Goal: Check status: Check status

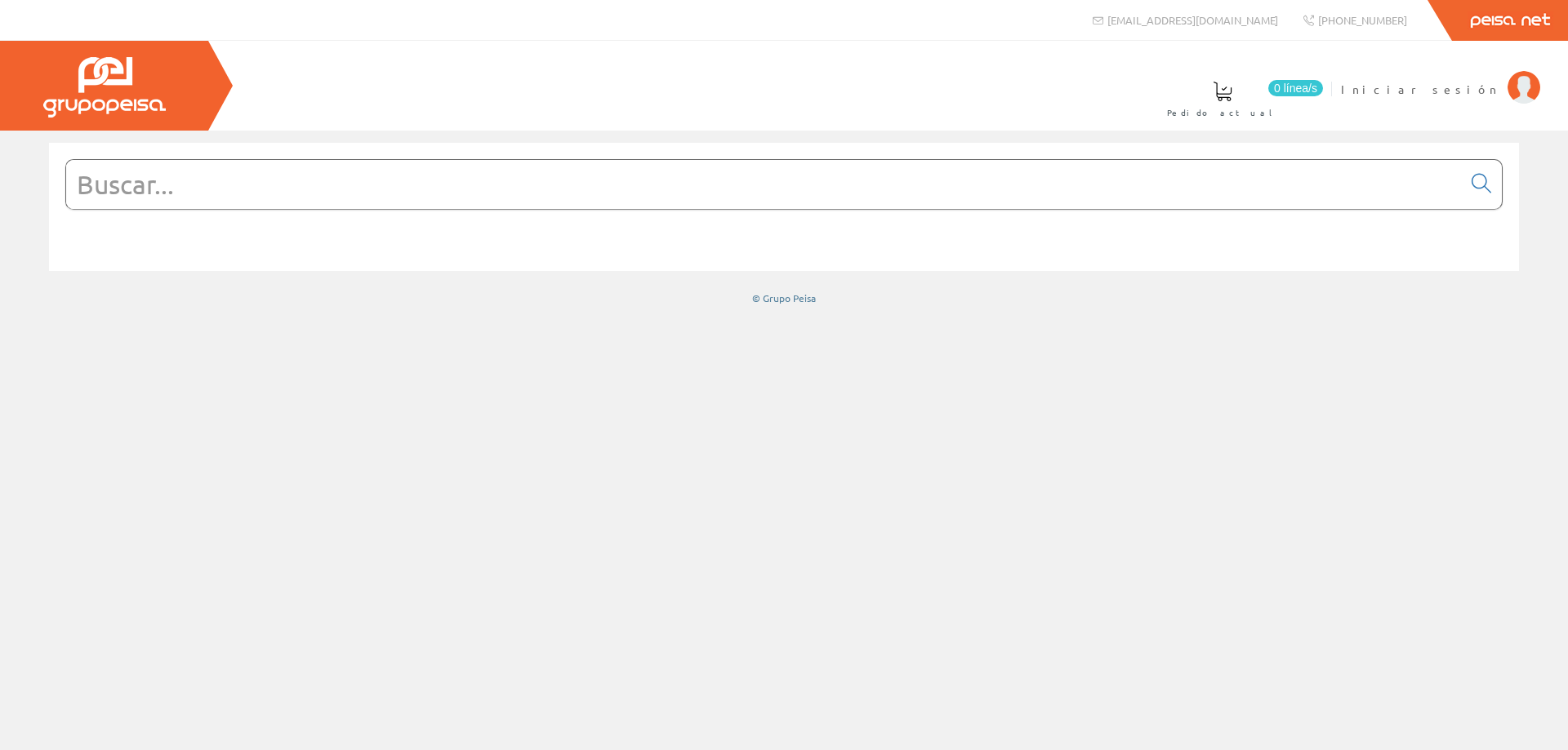
click at [400, 194] on input "text" at bounding box center [764, 184] width 1396 height 49
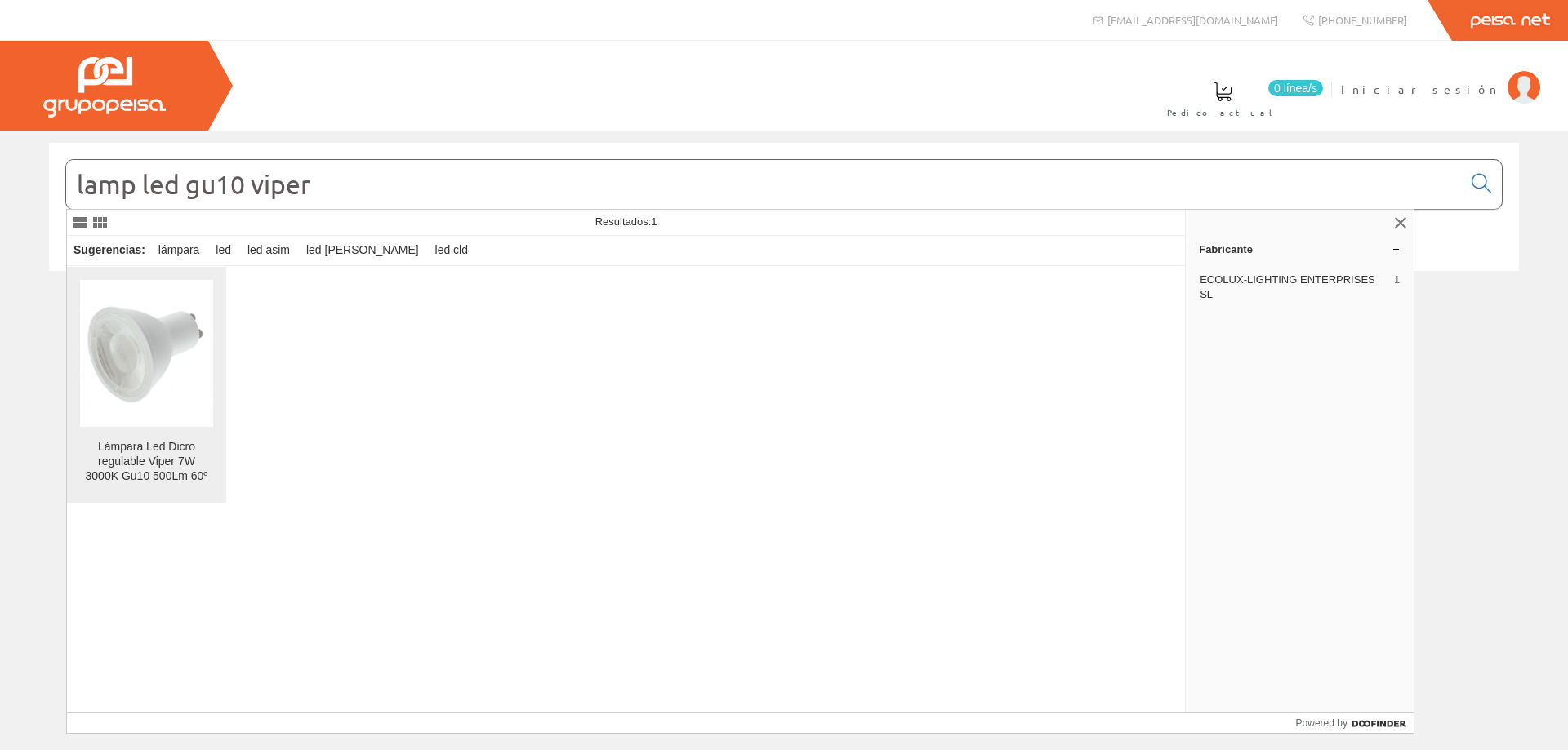
type input "lamp led gu10 viper"
click at [136, 375] on img at bounding box center [147, 353] width 133 height 133
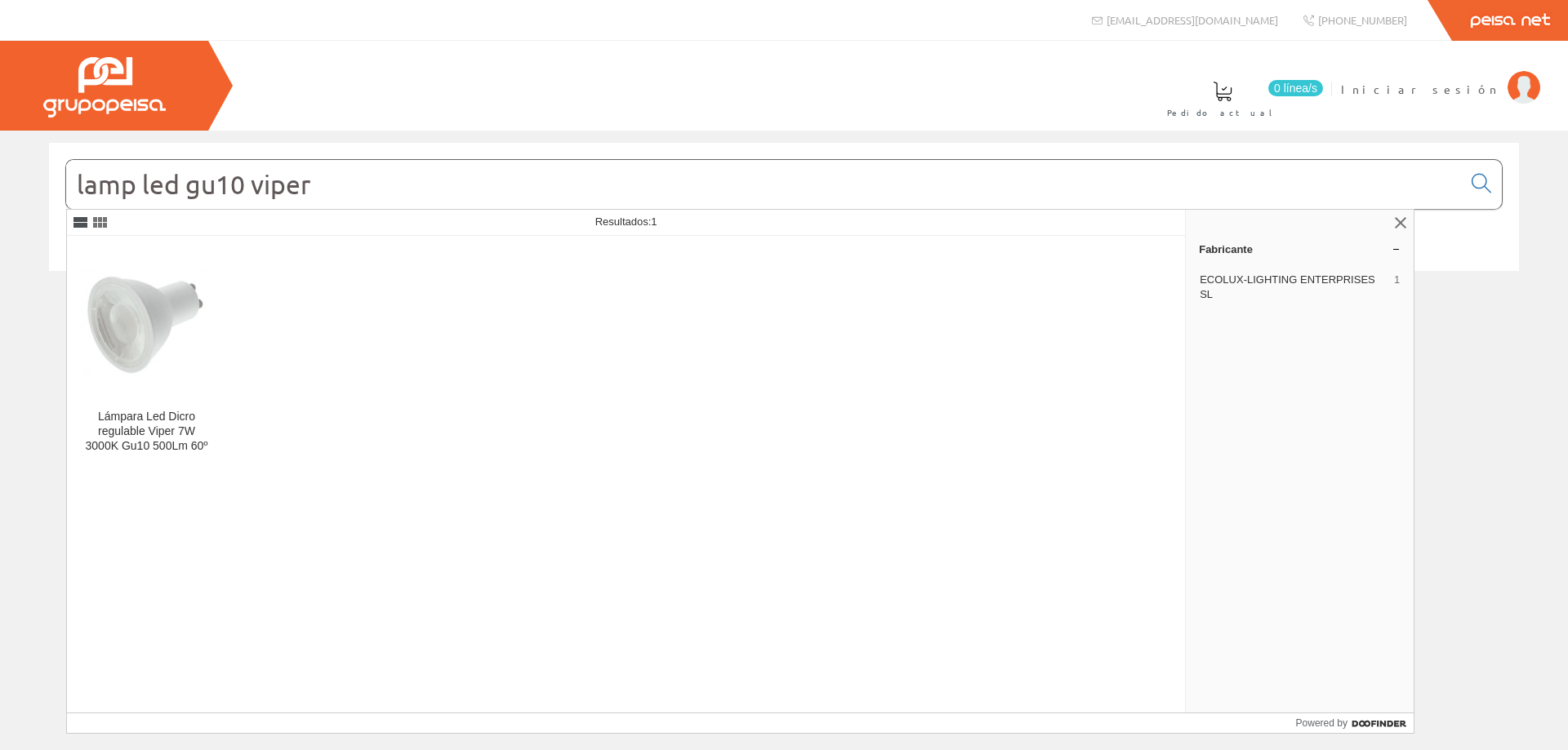
drag, startPoint x: 245, startPoint y: 188, endPoint x: 72, endPoint y: 213, distance: 174.8
click at [75, 213] on body "info@peisa.com +34 962 96 59 14 Peisa Net 0 línea/s" at bounding box center [784, 375] width 1568 height 750
drag, startPoint x: 137, startPoint y: 193, endPoint x: 303, endPoint y: 193, distance: 166.0
click at [303, 193] on input "dicro viper" at bounding box center [764, 184] width 1396 height 49
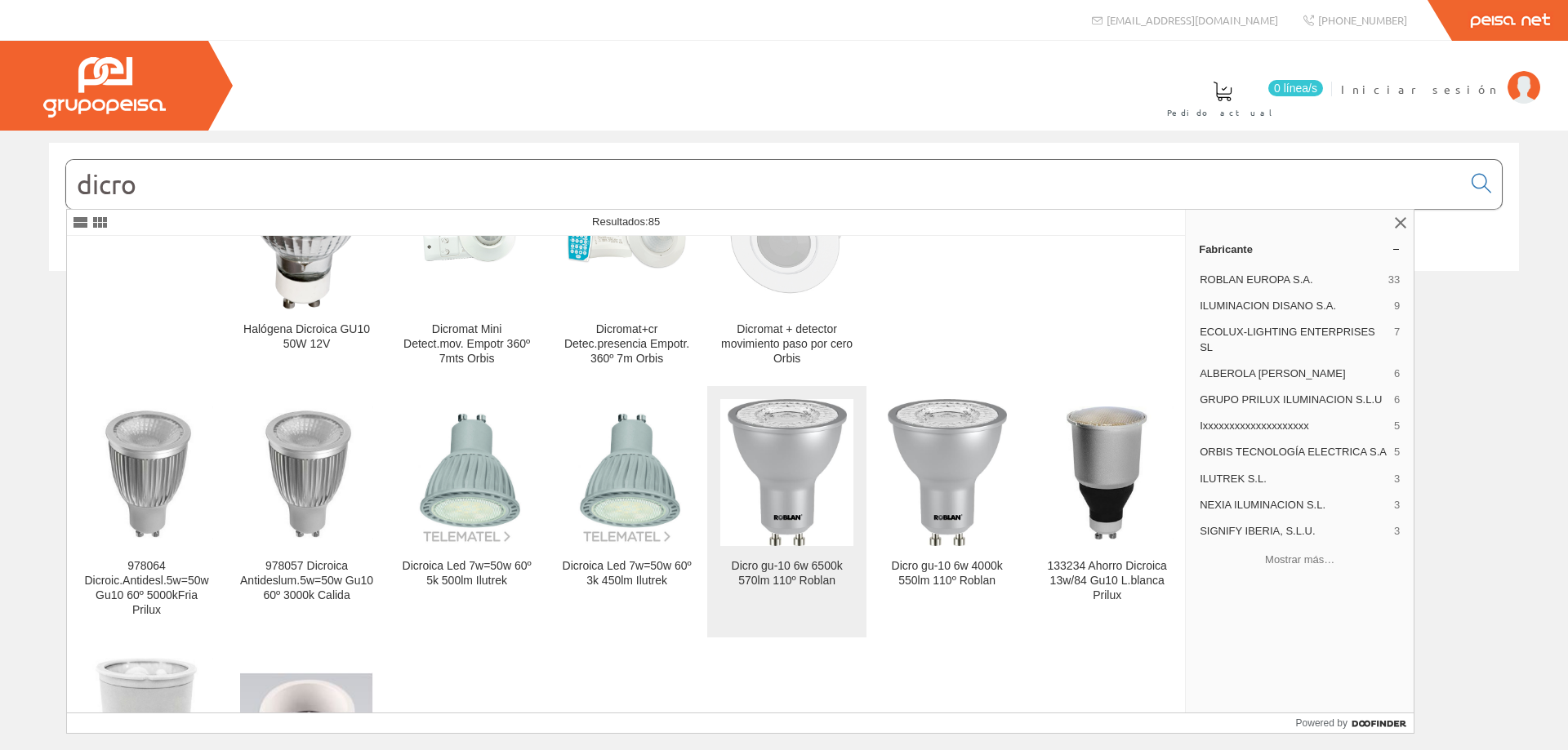
scroll to position [494, 0]
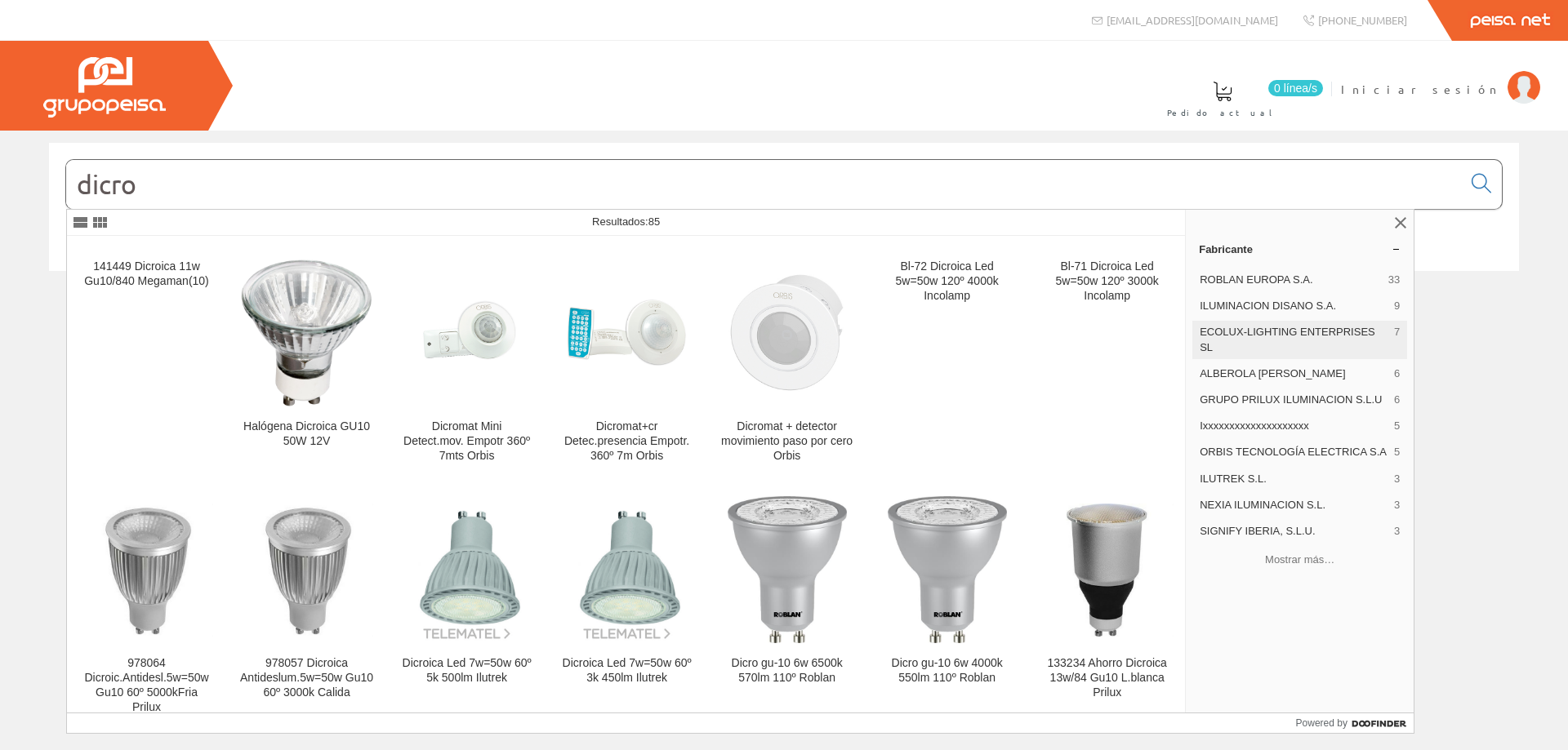
type input "dicro"
click at [1359, 330] on span "ECOLUX-LIGHTING ENTERPRISES SL" at bounding box center [1294, 339] width 188 height 29
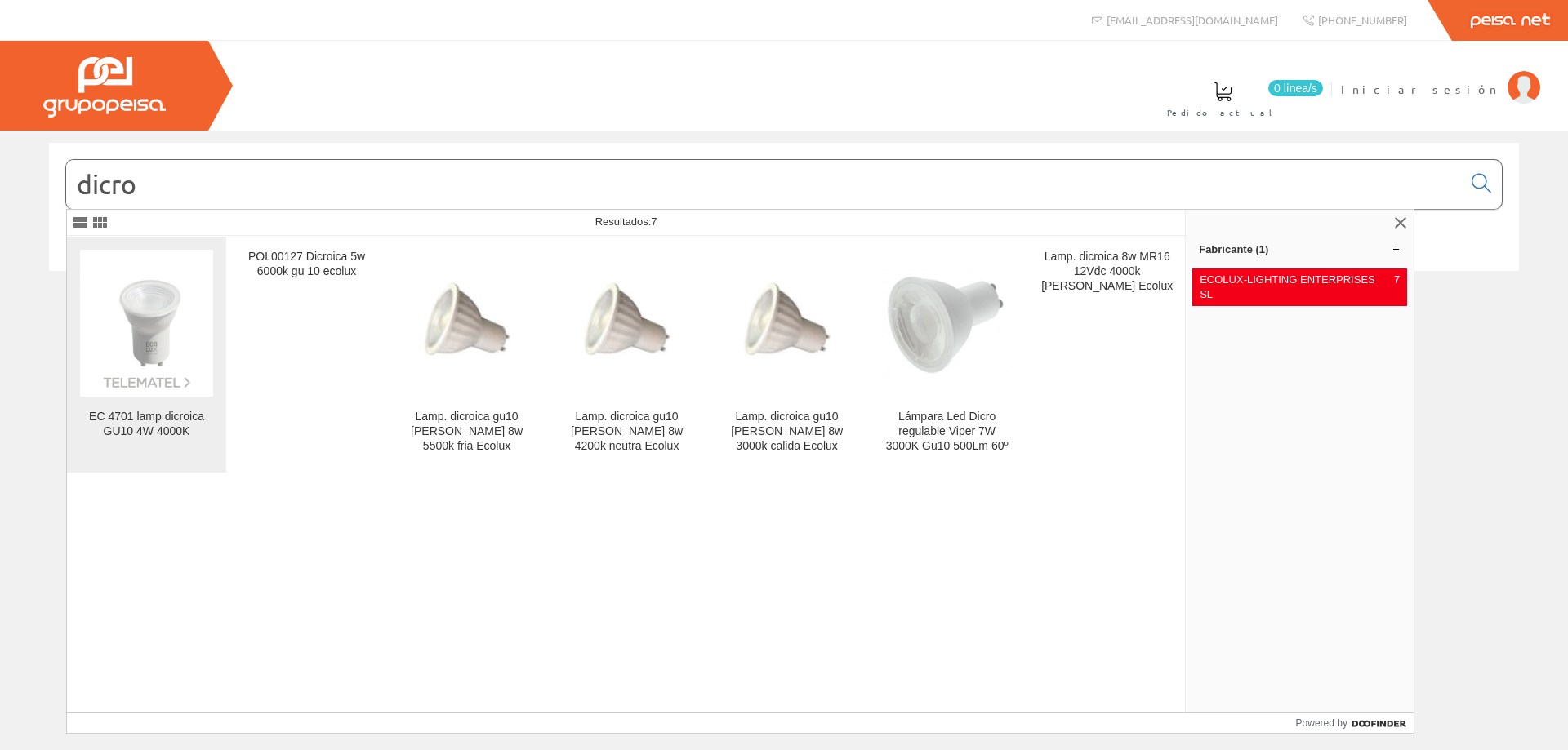
click at [162, 408] on link "EC 4701 lamp dicroica GU10 4W 4000K" at bounding box center [147, 355] width 159 height 236
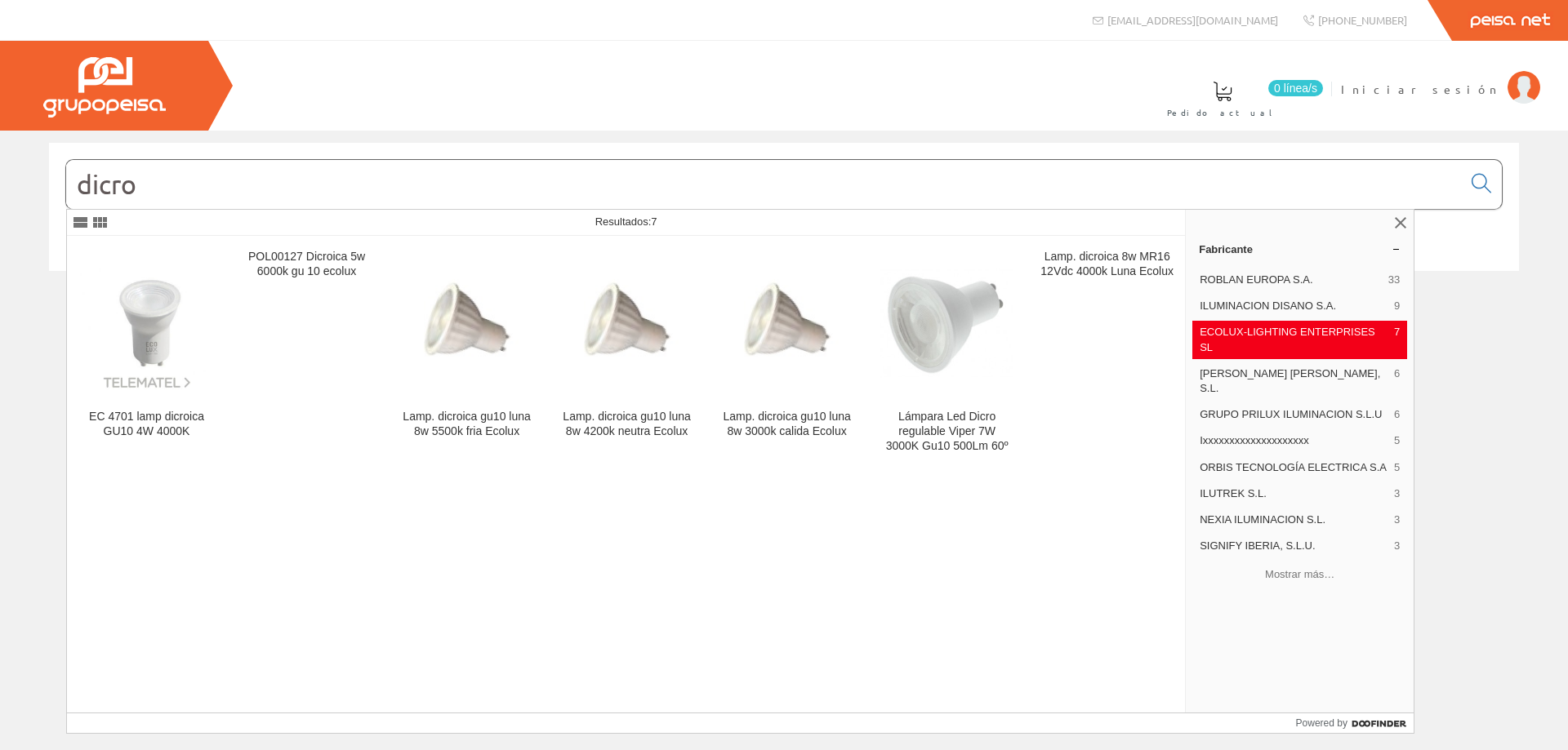
drag, startPoint x: 129, startPoint y: 191, endPoint x: 22, endPoint y: 202, distance: 107.6
click at [22, 202] on div "dicro © Grupo Peisa" at bounding box center [784, 224] width 1568 height 162
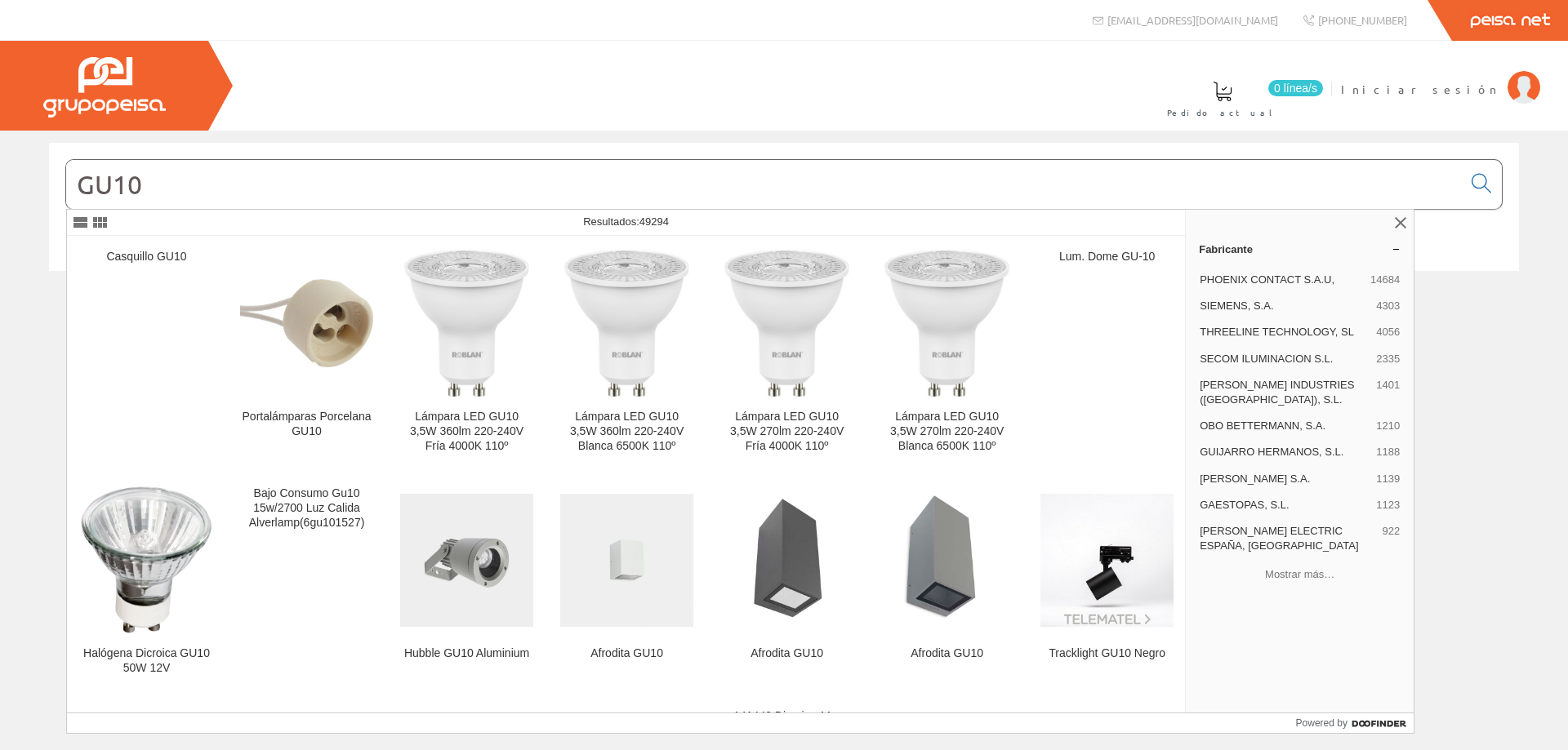
click at [211, 184] on input "GU10" at bounding box center [764, 184] width 1396 height 49
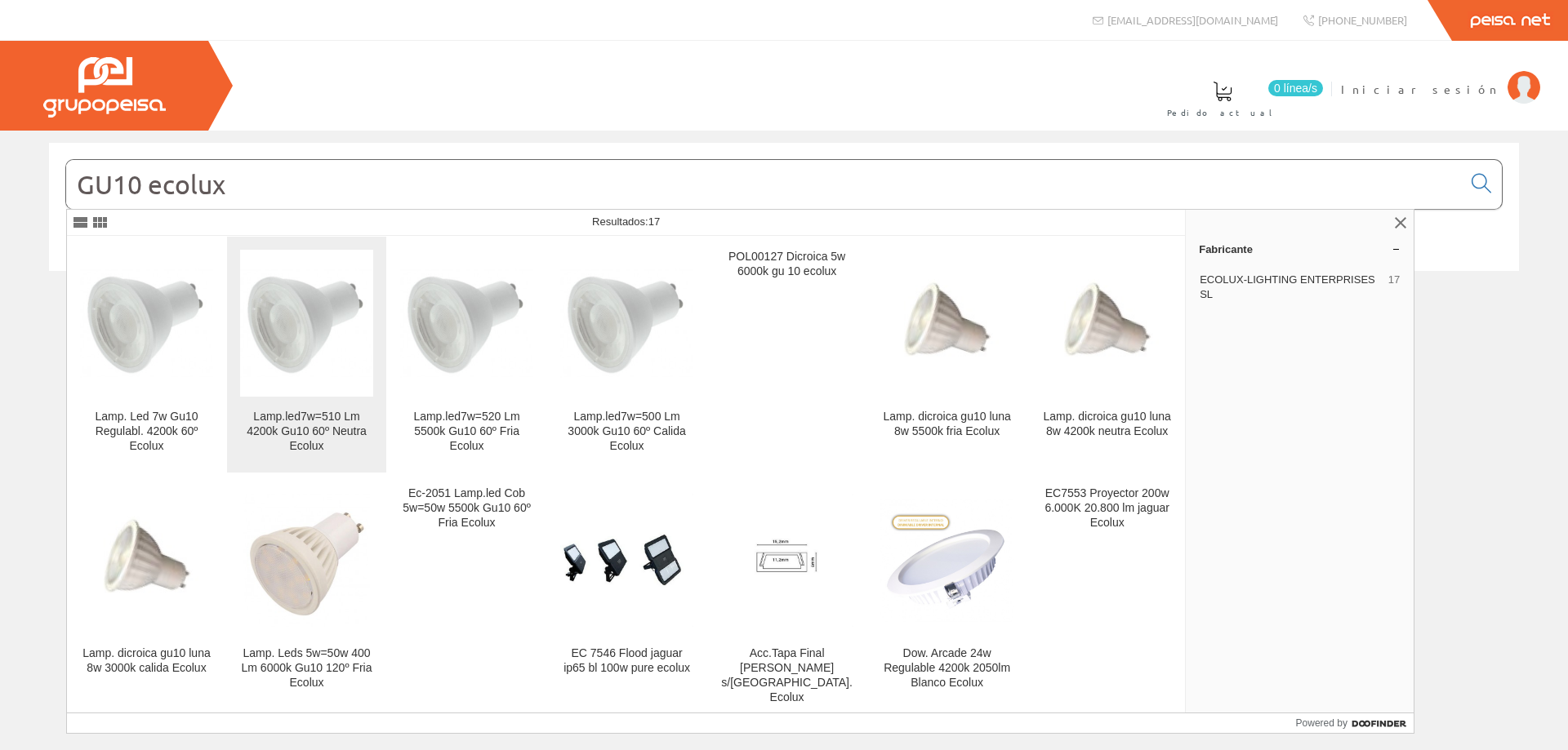
type input "GU10 ecolux"
click at [309, 341] on img at bounding box center [307, 322] width 133 height 133
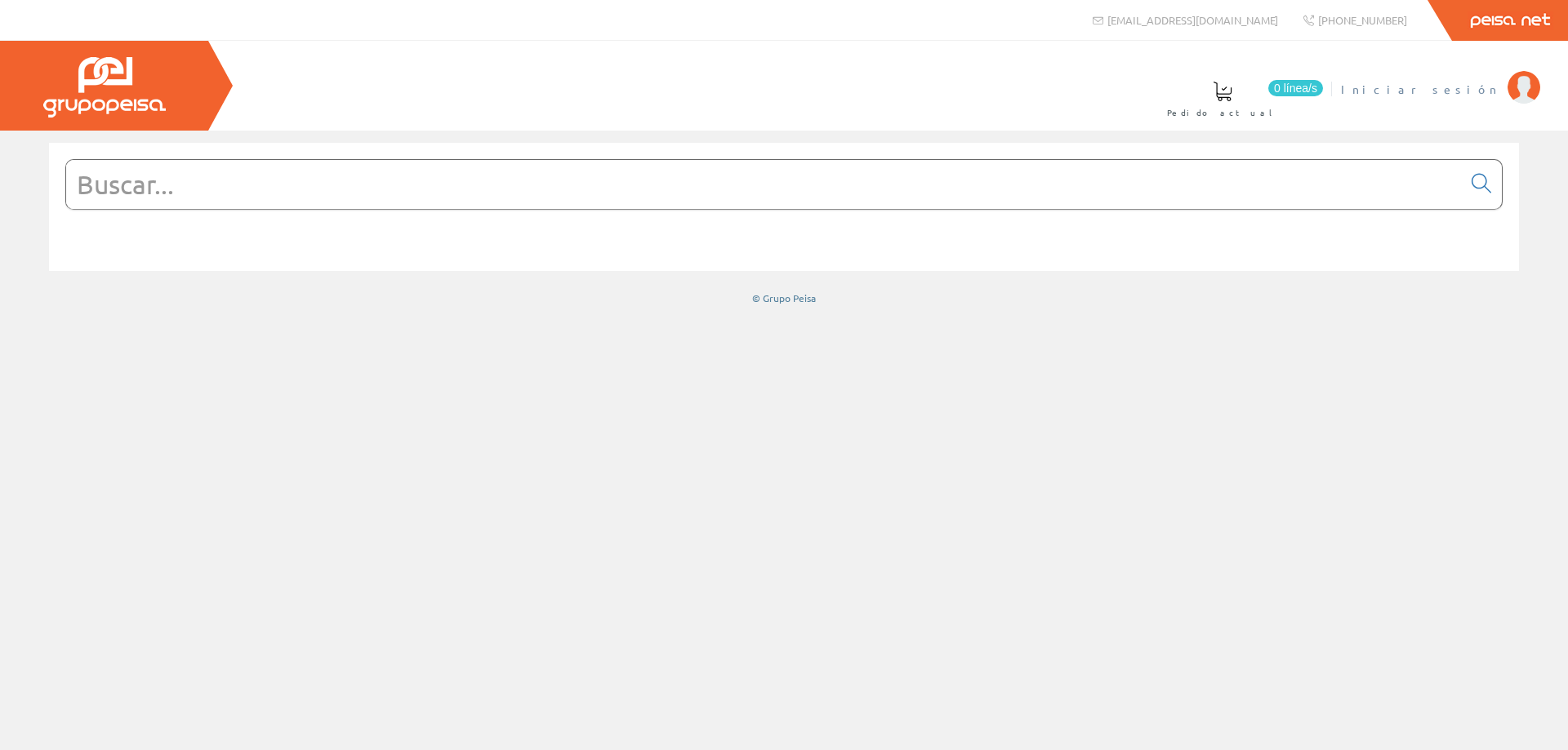
click at [1456, 82] on span "Iniciar sesión" at bounding box center [1420, 90] width 158 height 17
click at [1468, 90] on span "Iniciar sesión" at bounding box center [1420, 90] width 158 height 17
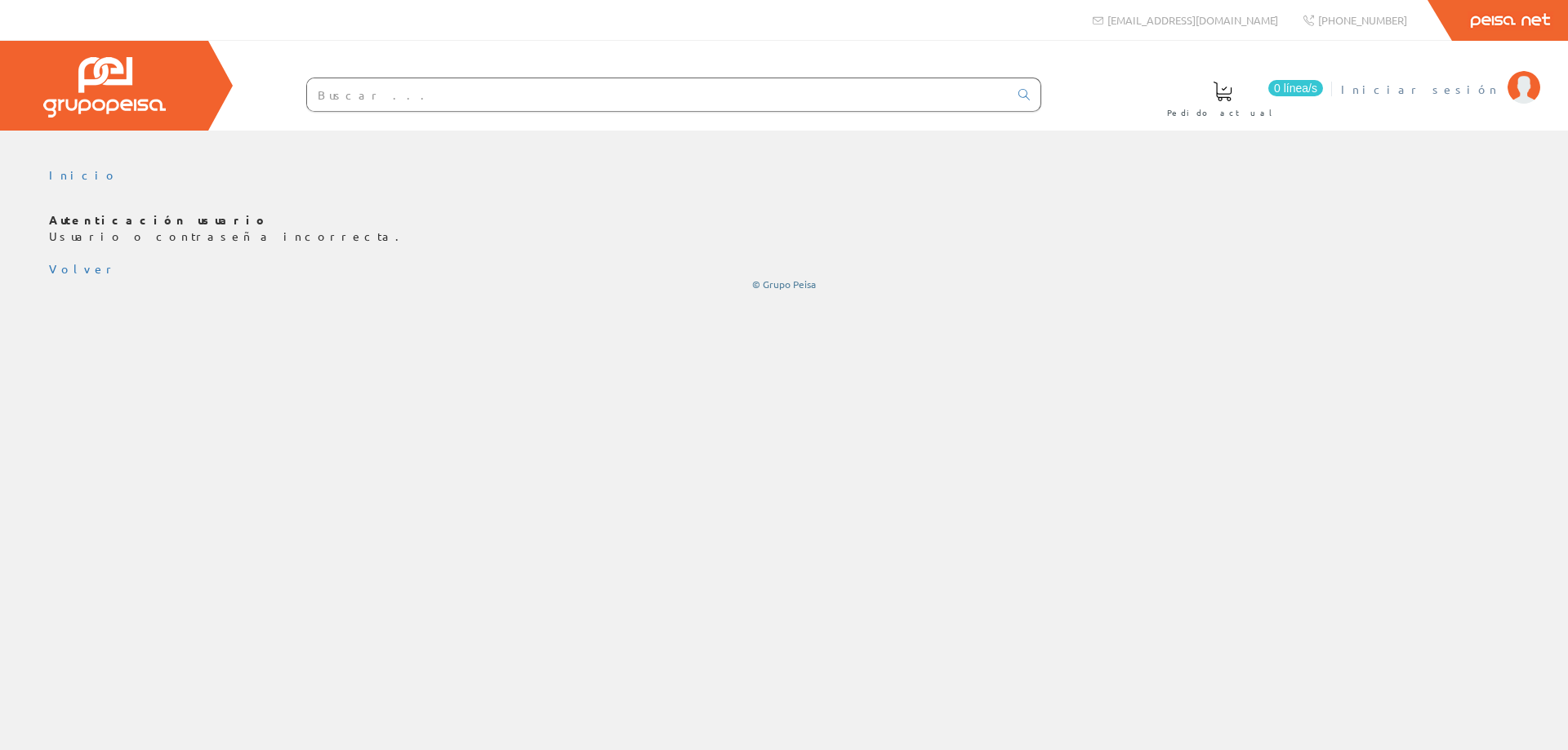
click at [1473, 89] on span "Iniciar sesión" at bounding box center [1420, 90] width 158 height 17
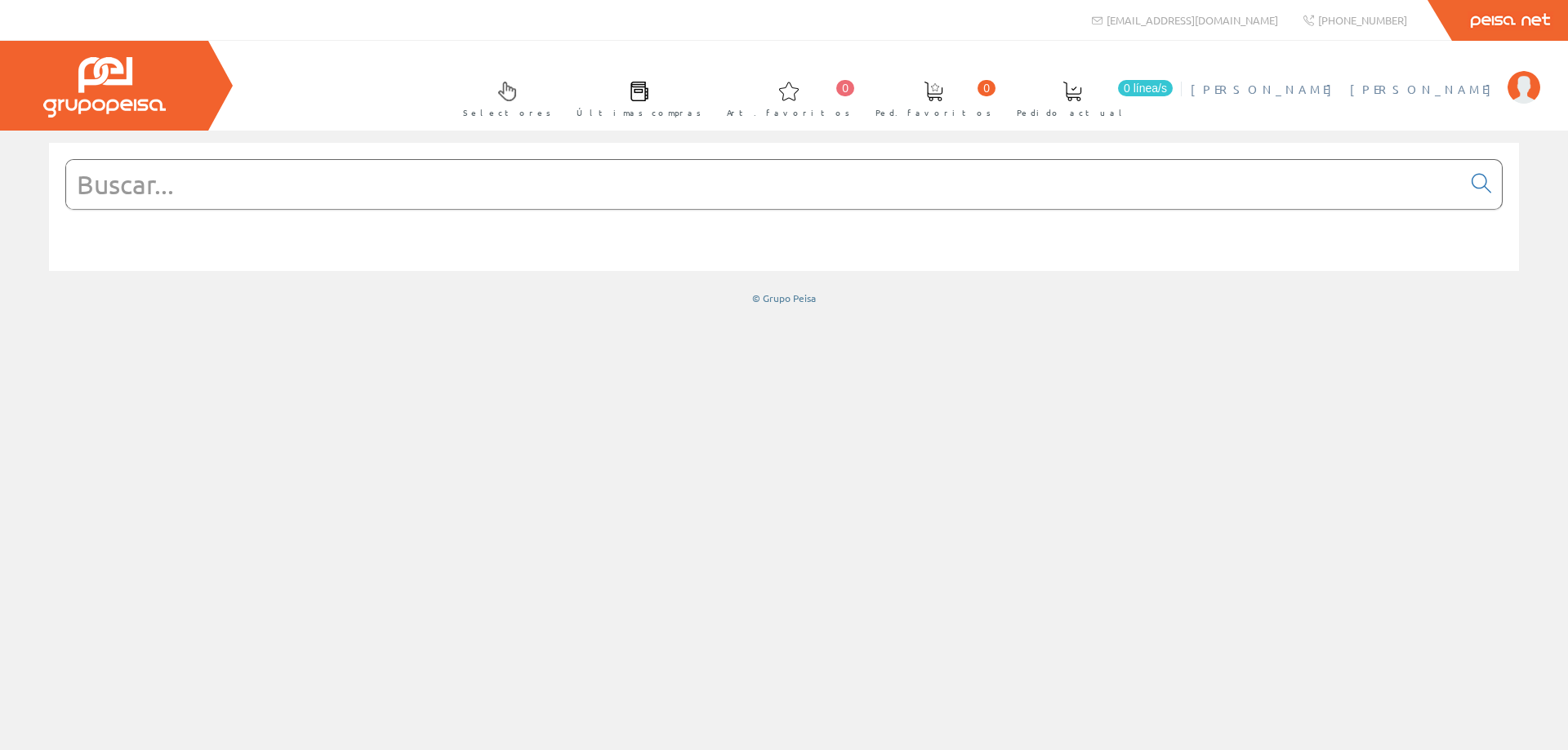
click at [1439, 87] on span "[PERSON_NAME] [PERSON_NAME]" at bounding box center [1345, 90] width 308 height 17
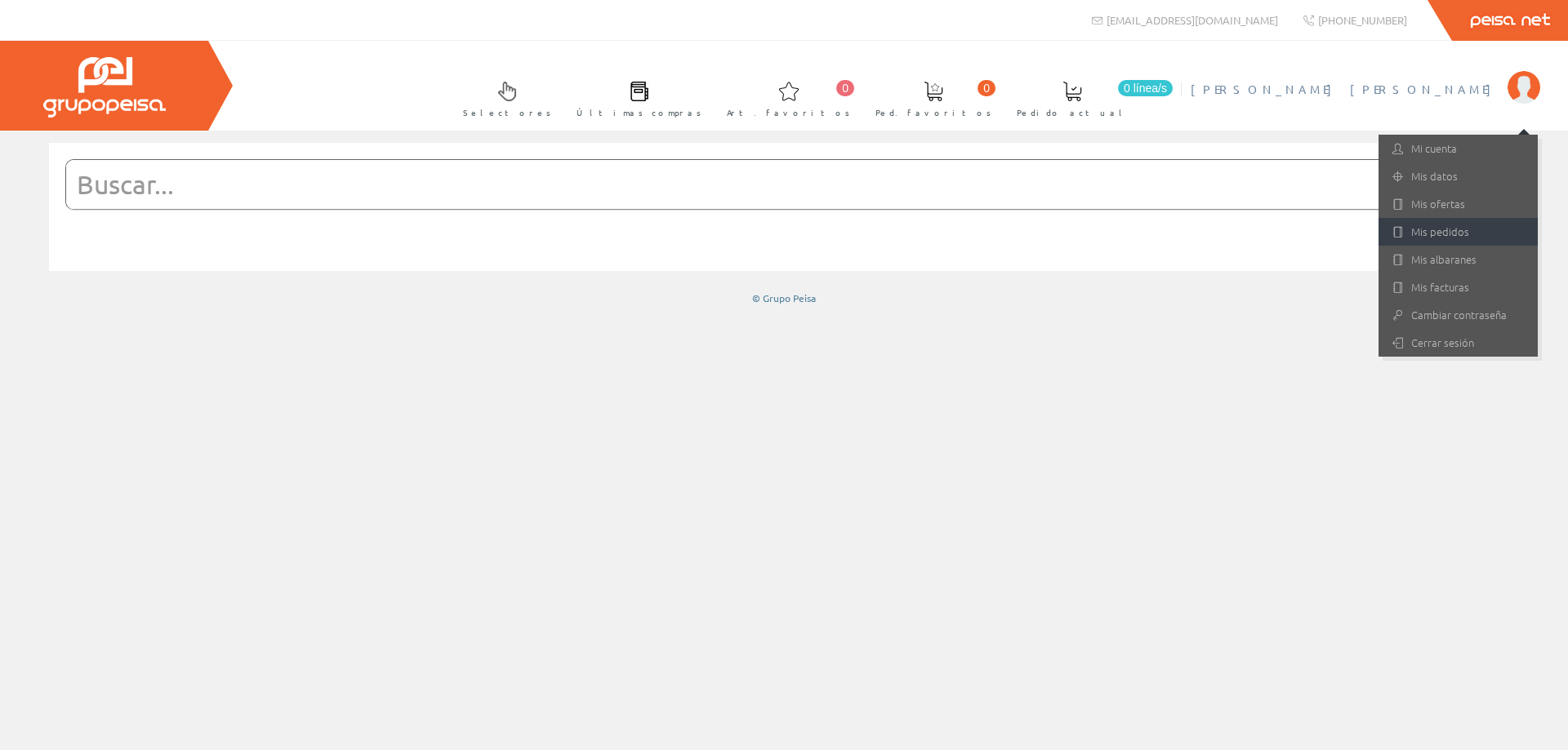
click at [1457, 229] on link "Mis pedidos" at bounding box center [1459, 231] width 159 height 27
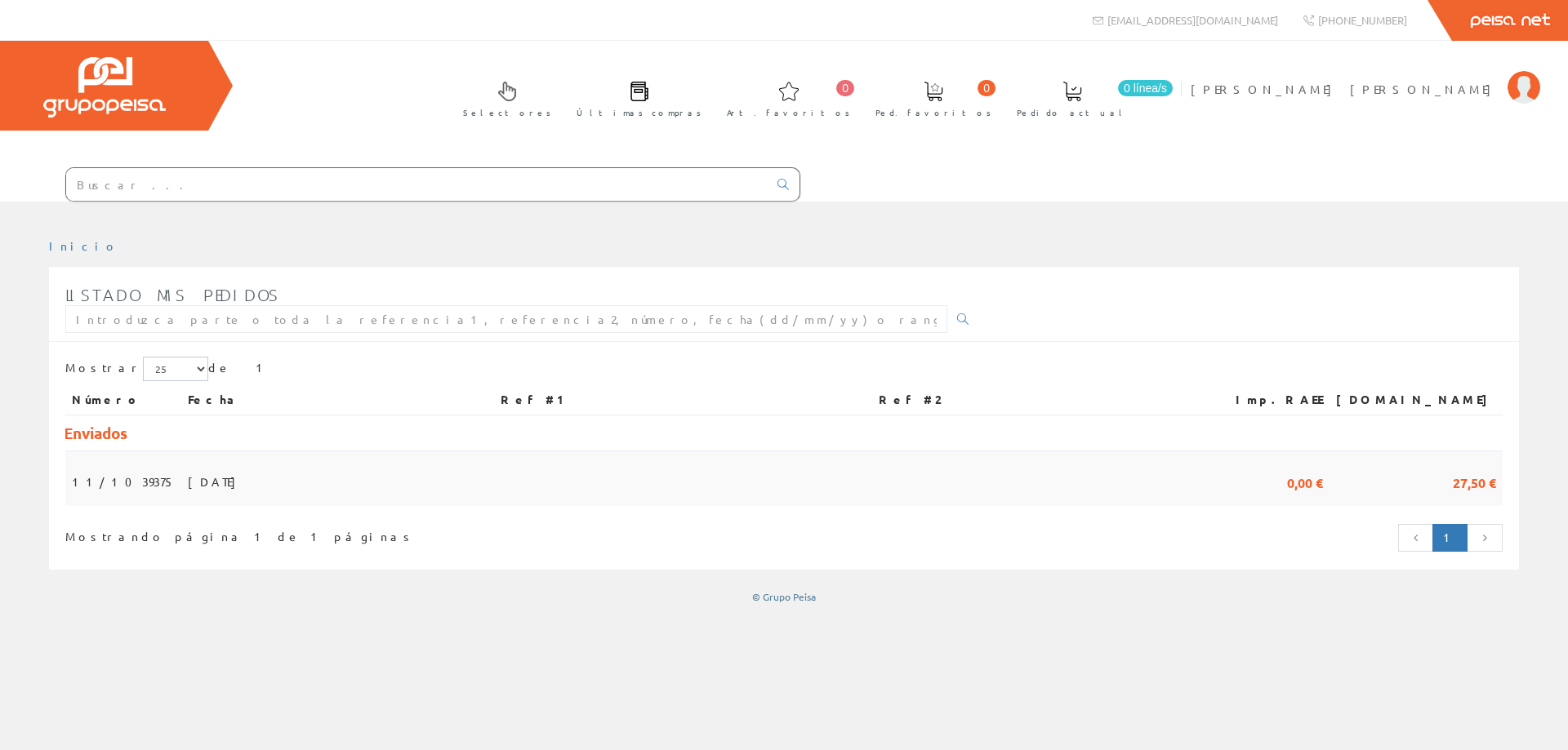
click at [203, 477] on span "[DATE]" at bounding box center [216, 481] width 56 height 27
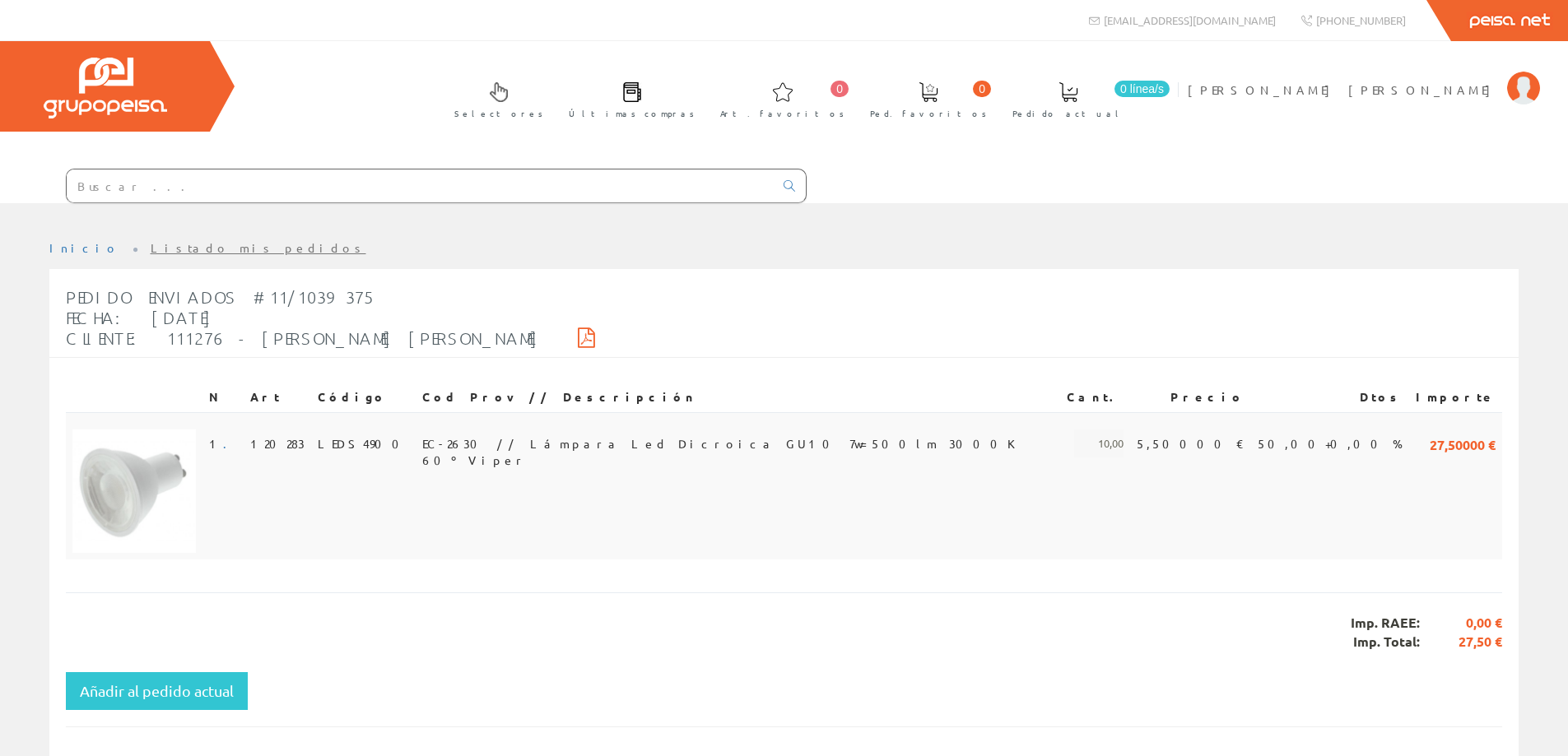
click at [563, 436] on span "EC-2630 // Lámpara Led Dicroica GU10 7w=500lm 3000K 60º Viper" at bounding box center [738, 443] width 632 height 28
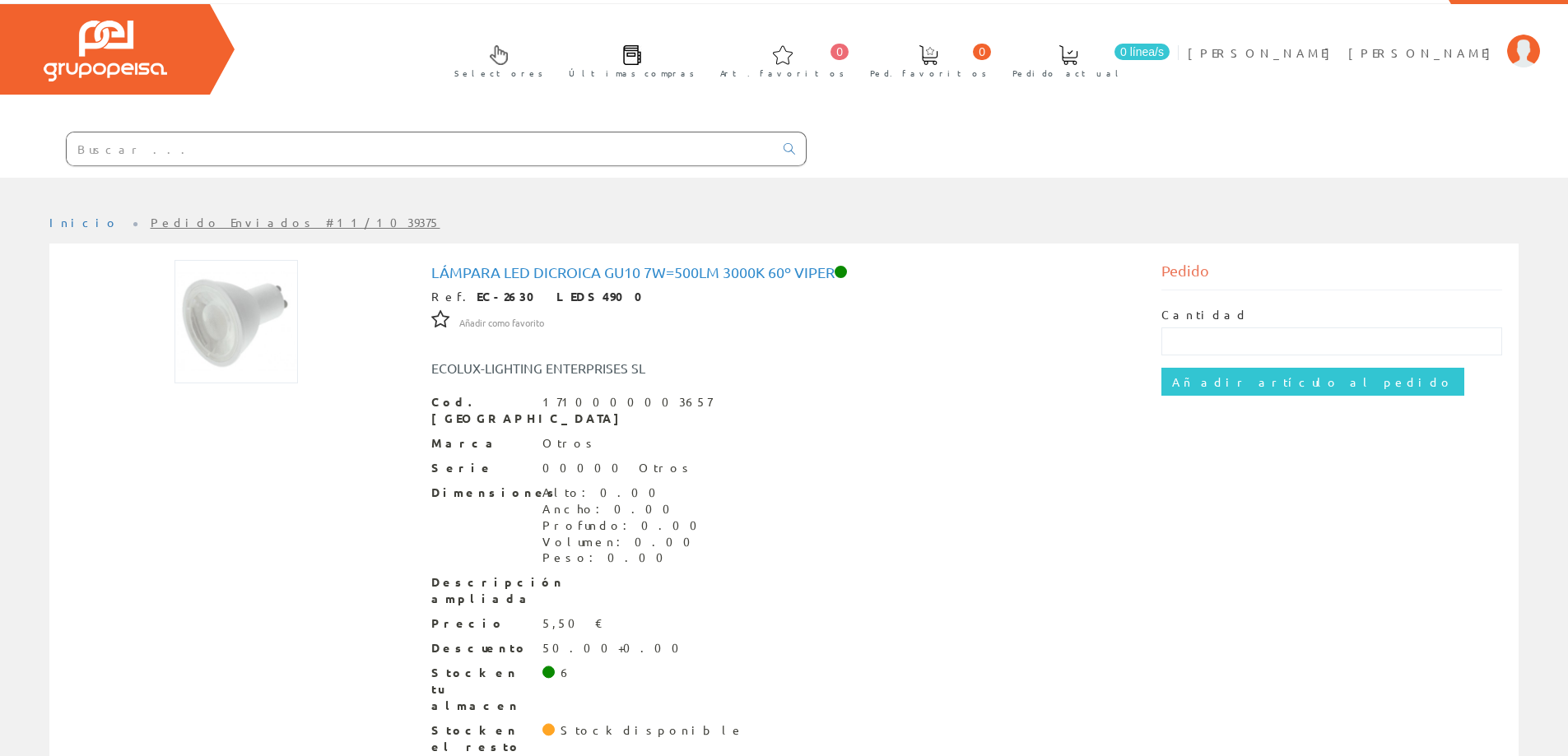
scroll to position [58, 0]
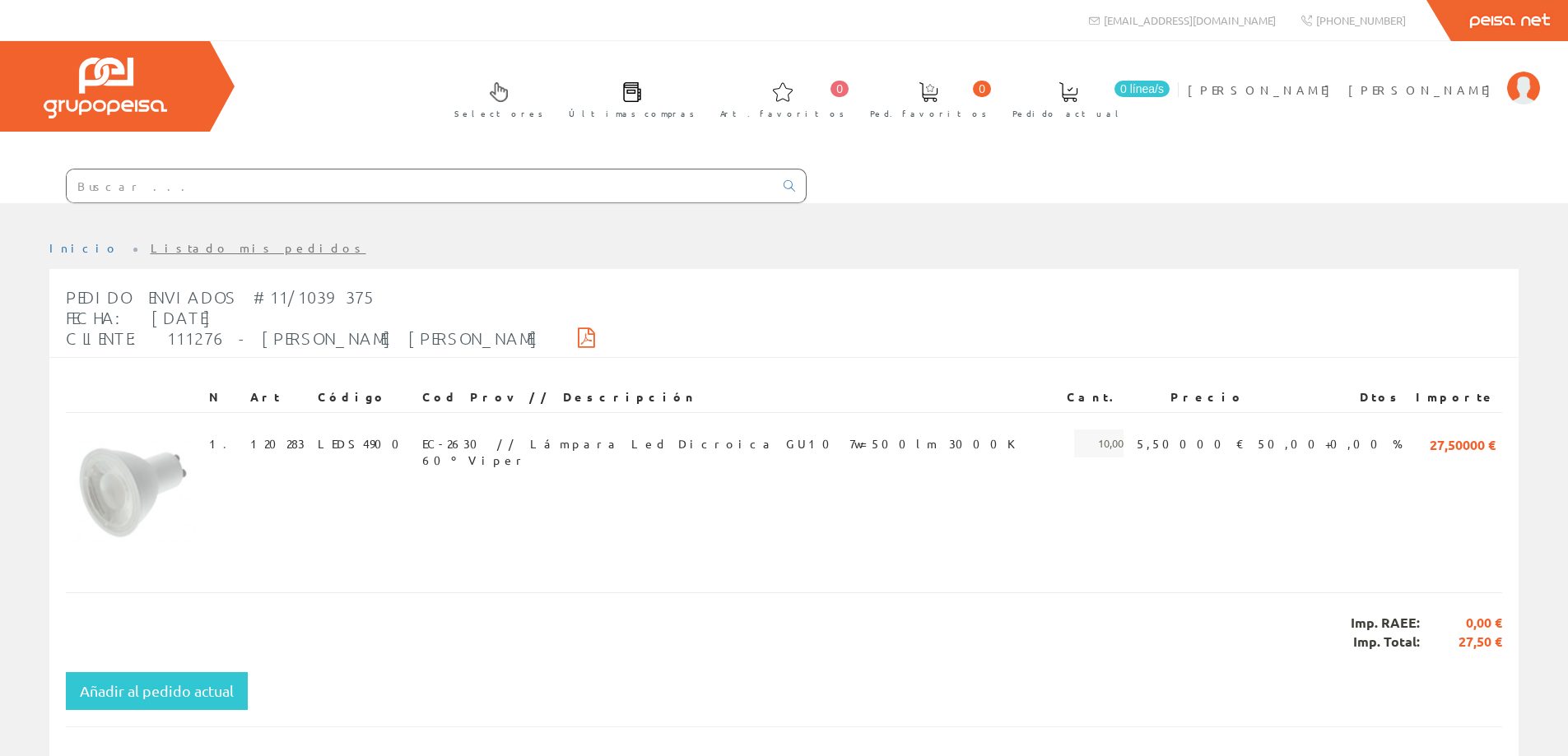
click at [642, 91] on span at bounding box center [633, 93] width 20 height 20
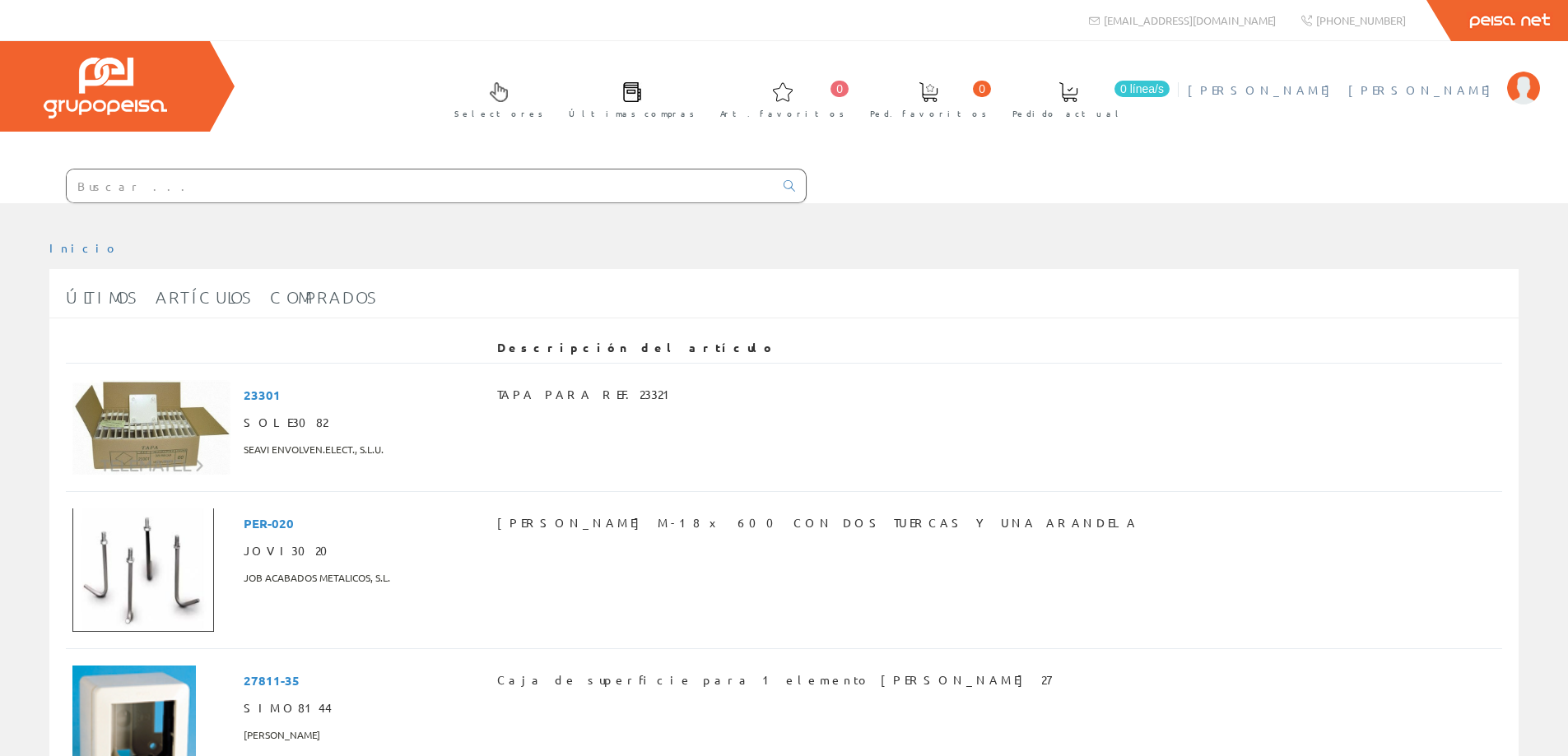
click at [1438, 84] on span "[PERSON_NAME] [PERSON_NAME]" at bounding box center [1343, 90] width 311 height 17
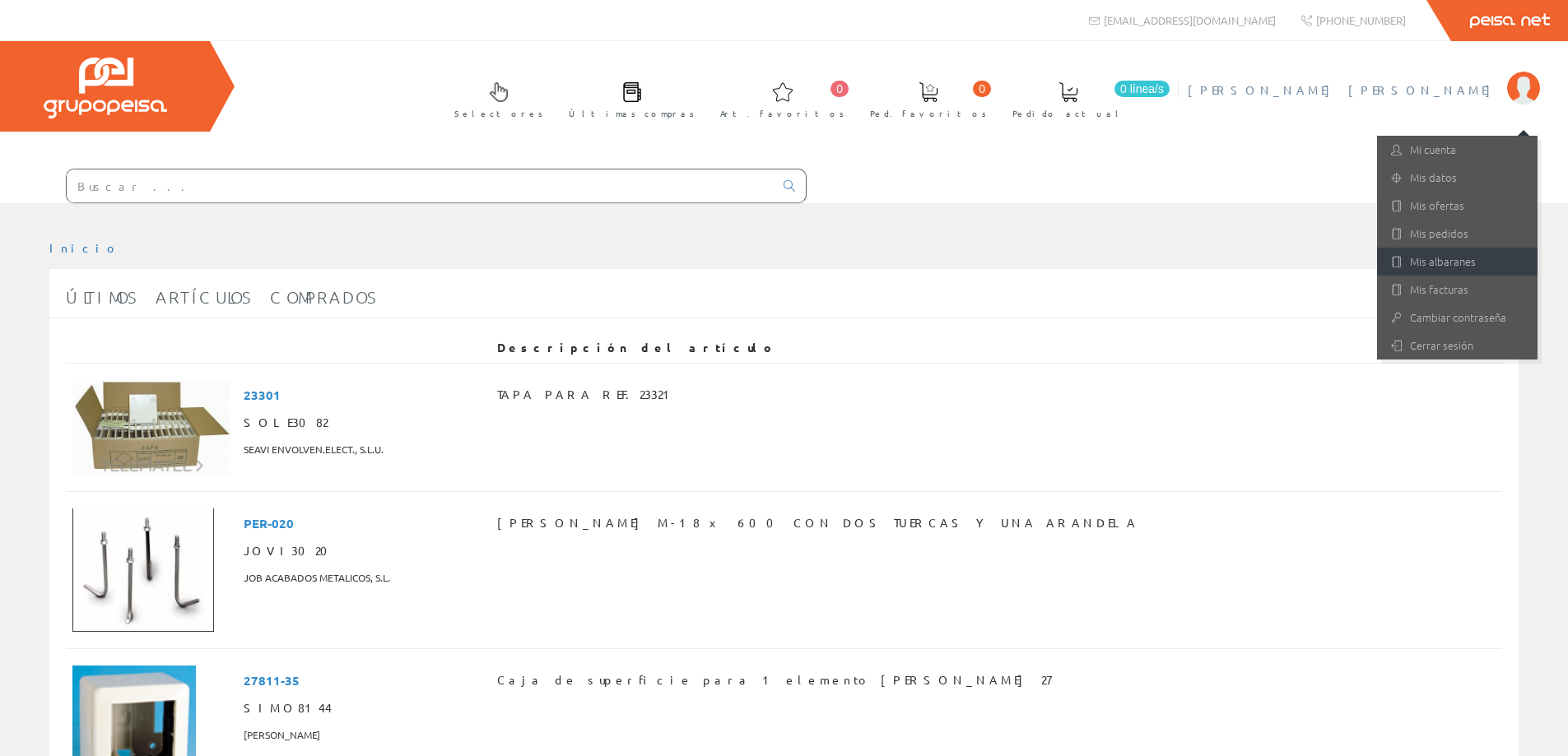
click at [1457, 260] on link "Mis albaranes" at bounding box center [1458, 261] width 160 height 28
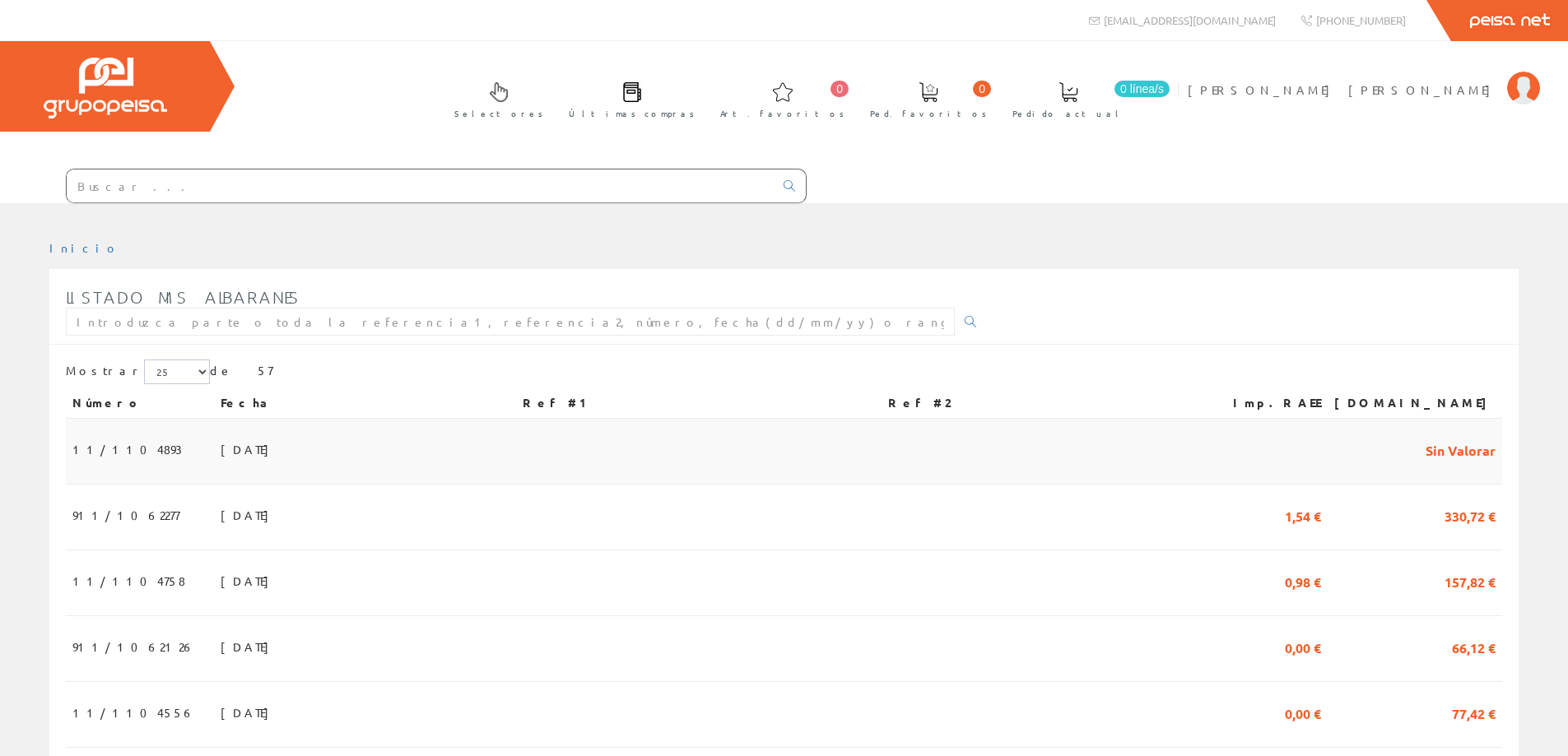
click at [221, 455] on span "[DATE]" at bounding box center [249, 449] width 57 height 28
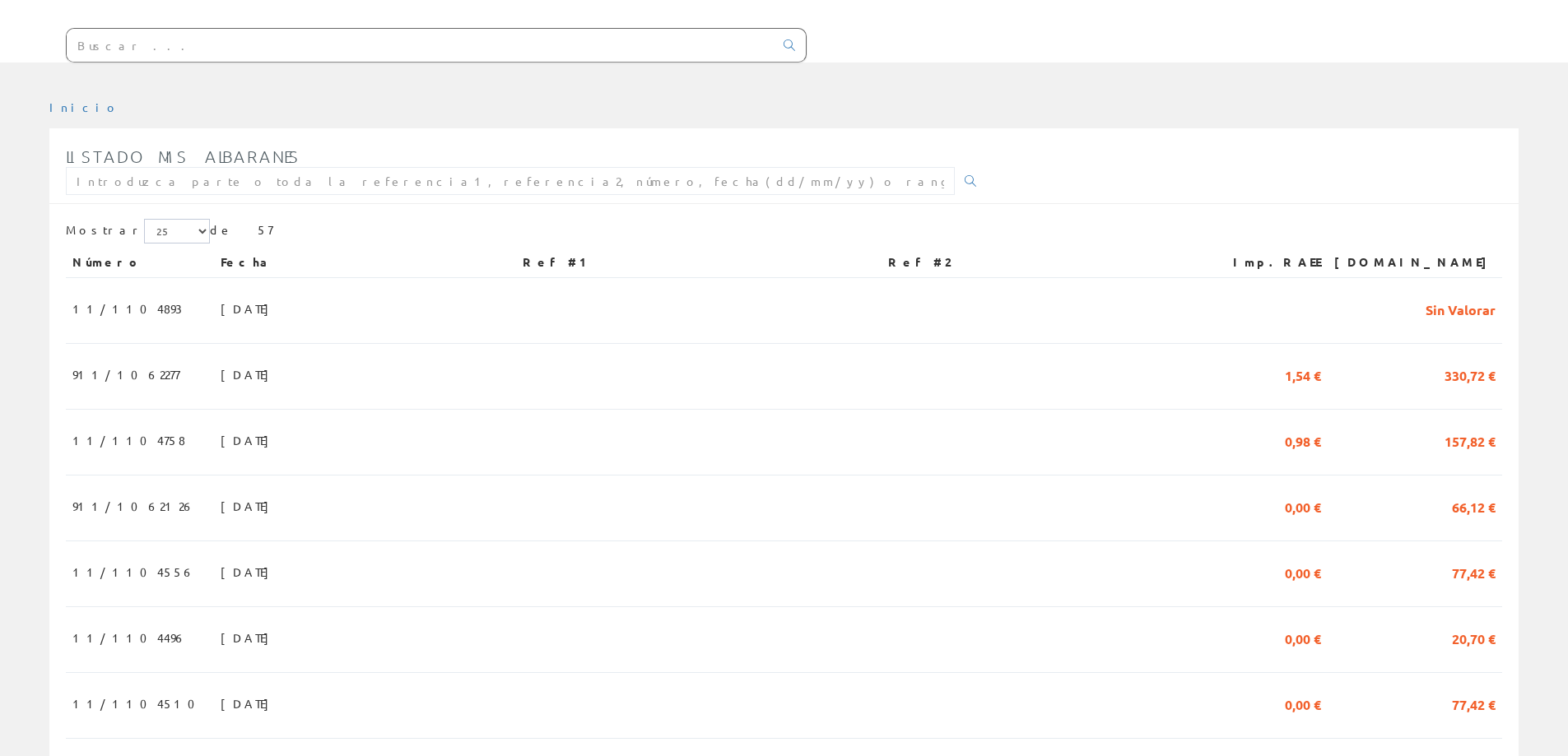
scroll to position [165, 0]
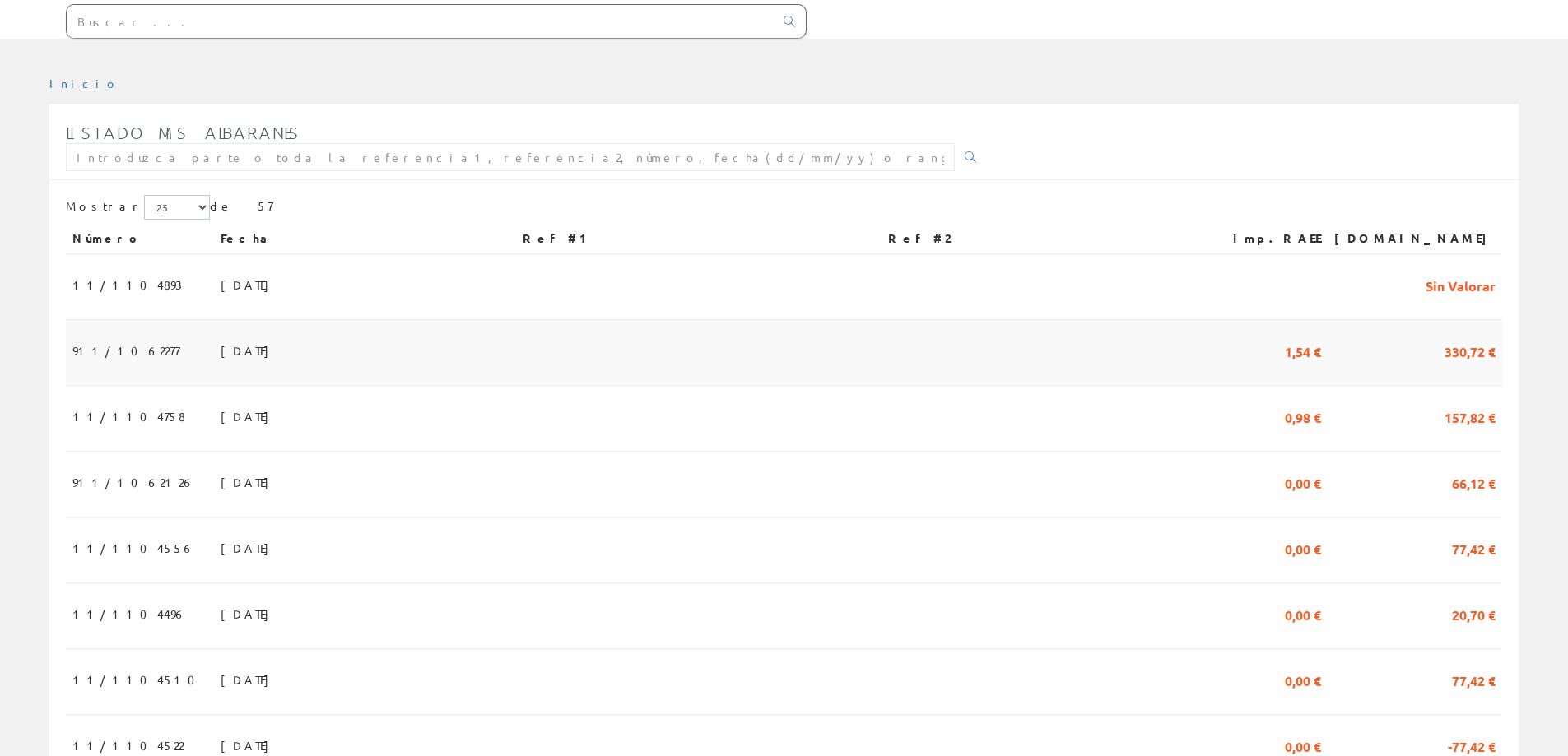
click at [221, 350] on span "13/08/2025" at bounding box center [249, 350] width 57 height 28
